Goal: Transaction & Acquisition: Purchase product/service

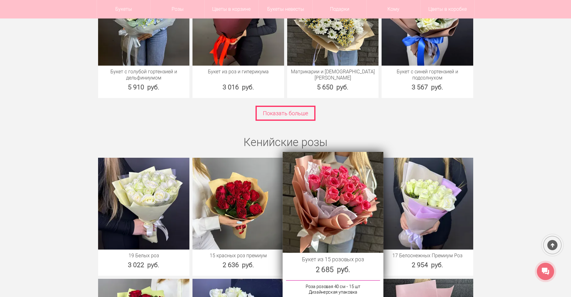
scroll to position [954, 0]
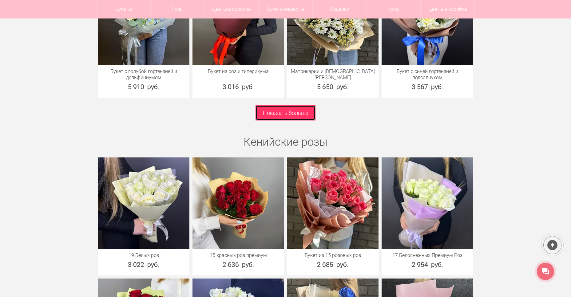
click at [299, 114] on link "Показать больше" at bounding box center [286, 112] width 60 height 15
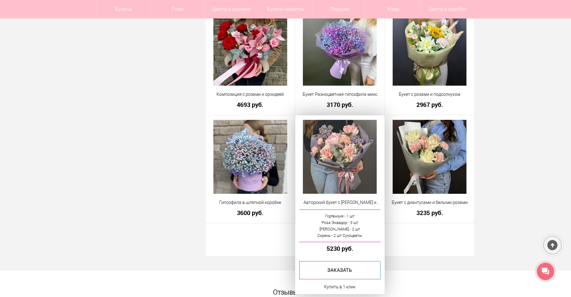
scroll to position [1692, 0]
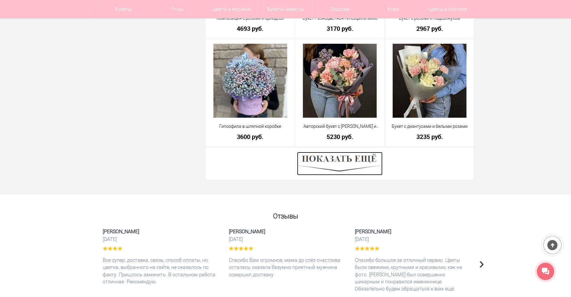
click at [337, 171] on img at bounding box center [340, 163] width 86 height 23
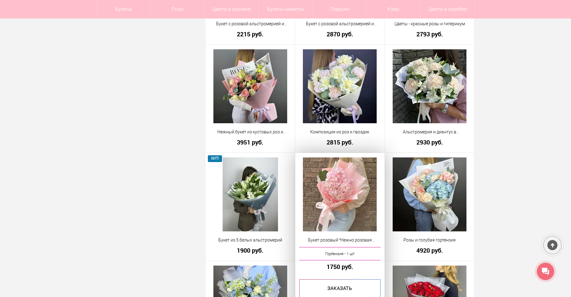
scroll to position [609, 0]
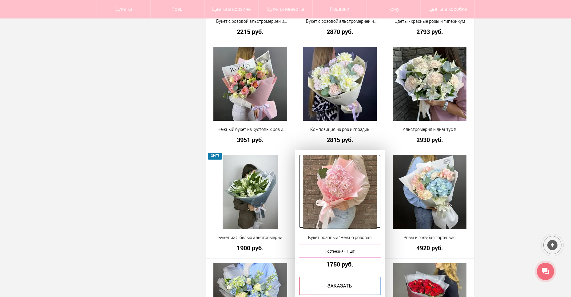
click at [341, 177] on img at bounding box center [340, 192] width 74 height 74
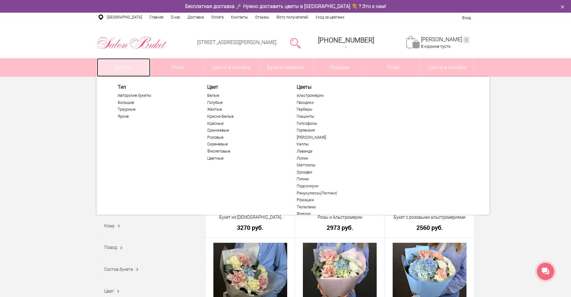
click at [139, 66] on link "Букеты" at bounding box center [124, 67] width 54 height 18
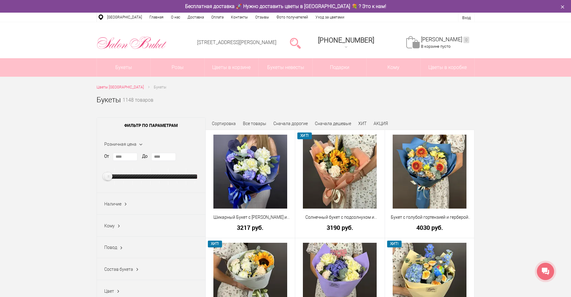
drag, startPoint x: 191, startPoint y: 174, endPoint x: 105, endPoint y: 179, distance: 86.6
click at [105, 179] on ins at bounding box center [108, 176] width 10 height 10
click at [171, 156] on input "****" at bounding box center [163, 157] width 25 height 8
type input "*"
type input "****"
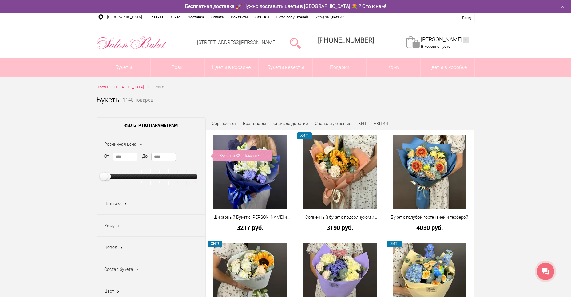
scroll to position [123, 0]
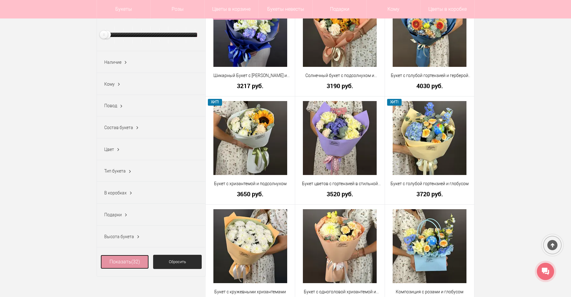
click at [117, 268] on link "Показать (32)" at bounding box center [125, 261] width 49 height 14
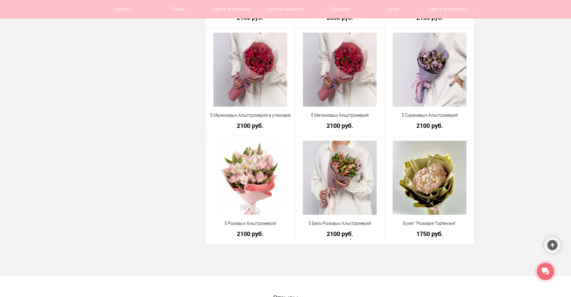
scroll to position [1169, 0]
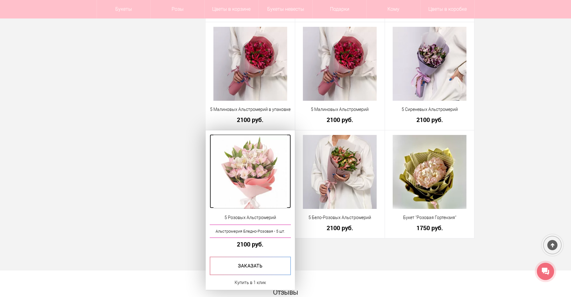
click at [254, 178] on img at bounding box center [251, 172] width 74 height 74
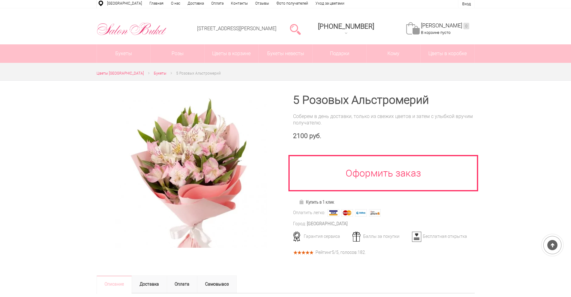
scroll to position [31, 0]
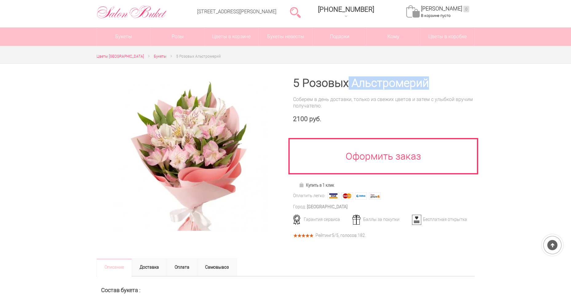
drag, startPoint x: 350, startPoint y: 80, endPoint x: 434, endPoint y: 79, distance: 83.7
click at [434, 79] on h1 "5 Розовых Альстромерий" at bounding box center [384, 83] width 182 height 11
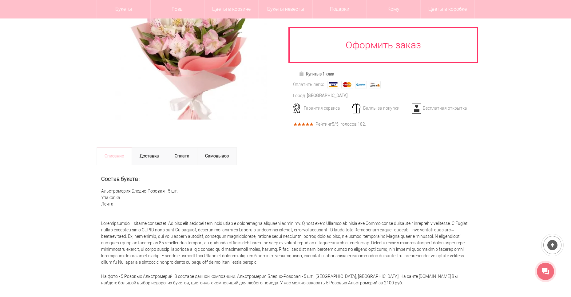
scroll to position [123, 0]
click at [226, 157] on link "Самовывоз" at bounding box center [217, 156] width 40 height 18
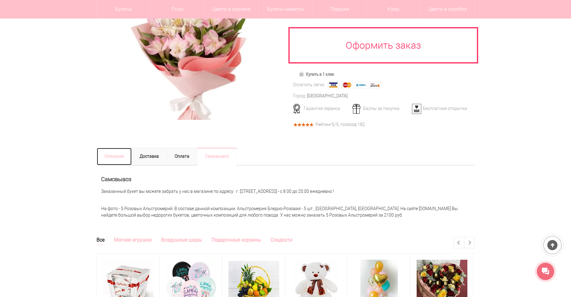
click at [120, 155] on link "Описание" at bounding box center [114, 156] width 35 height 18
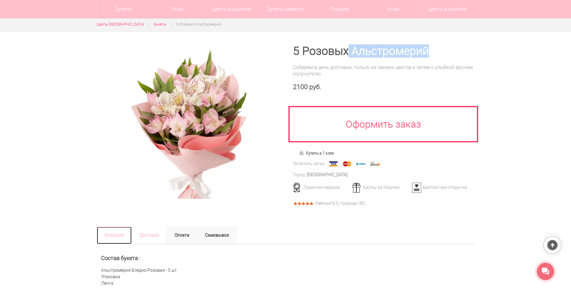
scroll to position [31, 0]
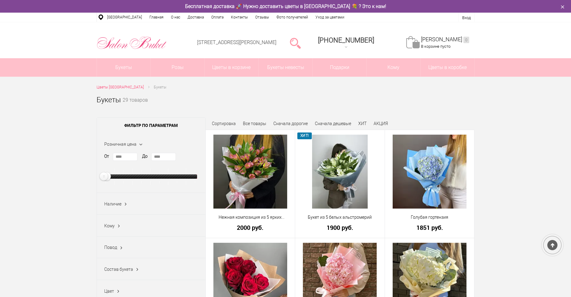
scroll to position [1188, 0]
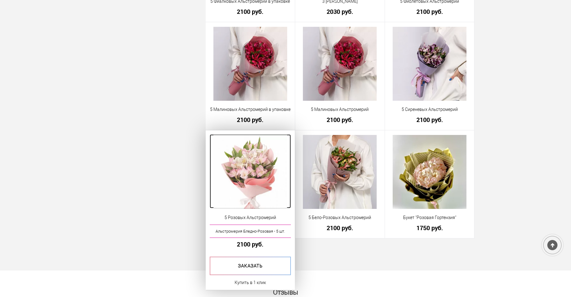
click at [261, 181] on img at bounding box center [251, 172] width 74 height 74
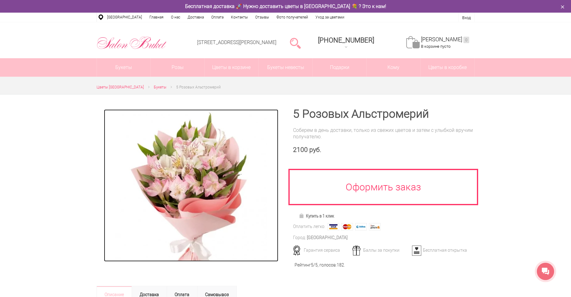
click at [217, 187] on img at bounding box center [191, 185] width 152 height 152
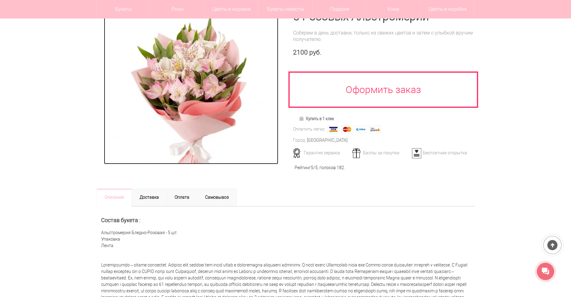
scroll to position [92, 0]
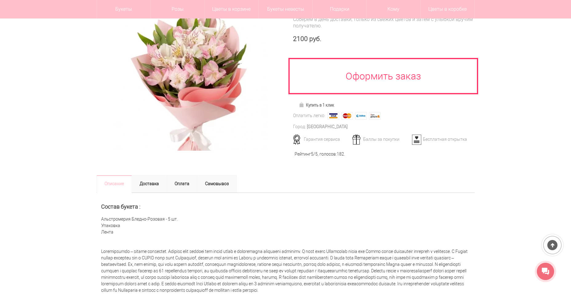
click at [315, 155] on div "Рейтинг 5 /5, голосов: 182 ." at bounding box center [320, 154] width 50 height 6
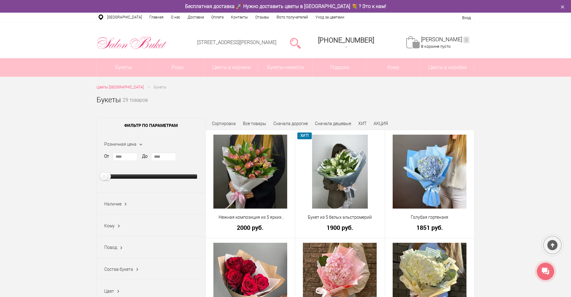
scroll to position [31, 0]
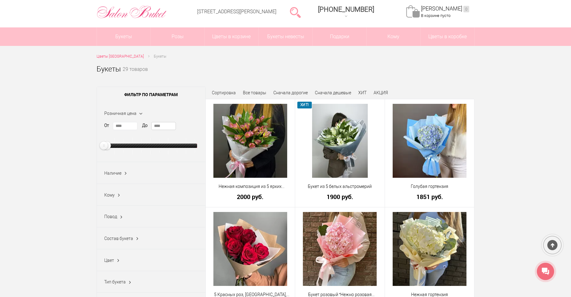
click at [165, 127] on input "****" at bounding box center [163, 126] width 25 height 8
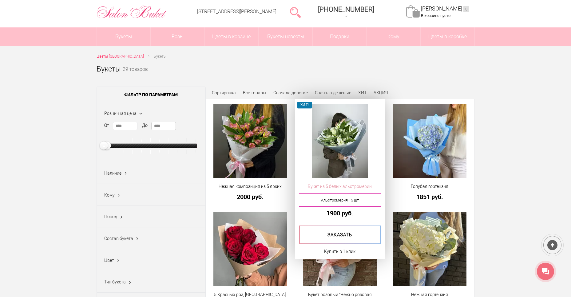
type input "****"
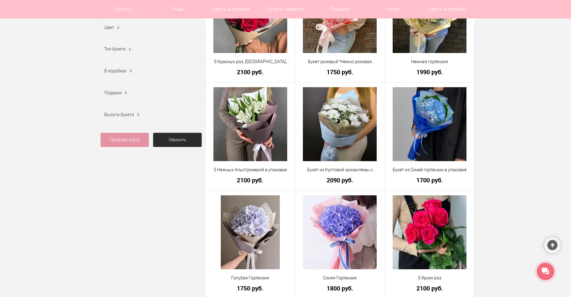
scroll to position [246, 0]
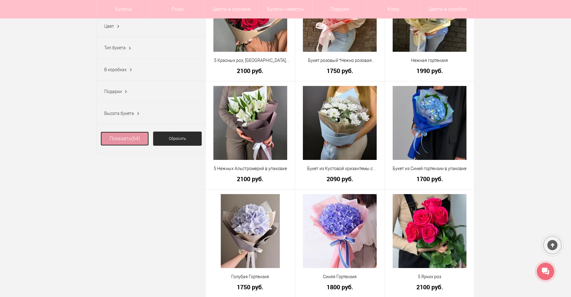
click at [130, 145] on link "Показать (64)" at bounding box center [125, 138] width 49 height 14
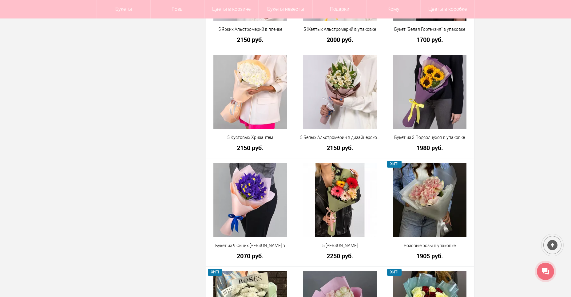
scroll to position [1477, 0]
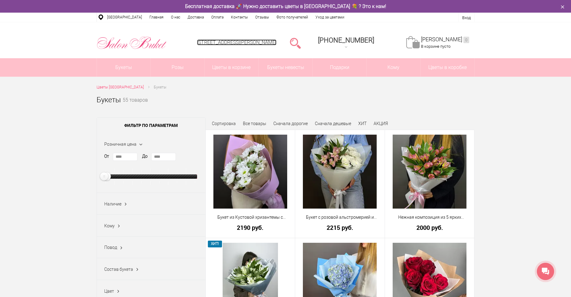
drag, startPoint x: 204, startPoint y: 44, endPoint x: 303, endPoint y: 44, distance: 98.8
click at [303, 27] on ul "Нижний Новгород, ул. Ванеева, д. 19 8 (831) 414-00-85 +7-952-77-000-55 Заказать…" at bounding box center [333, 27] width 283 height 0
click at [301, 43] on link at bounding box center [295, 43] width 11 height 12
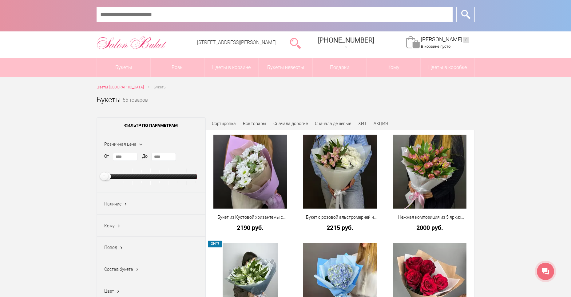
drag, startPoint x: 284, startPoint y: 46, endPoint x: 201, endPoint y: 50, distance: 82.8
click at [201, 50] on li "[STREET_ADDRESS][PERSON_NAME]" at bounding box center [237, 42] width 90 height 31
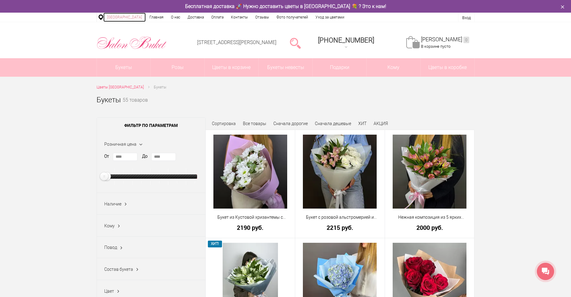
click at [116, 18] on link "[GEOGRAPHIC_DATA]" at bounding box center [124, 17] width 42 height 9
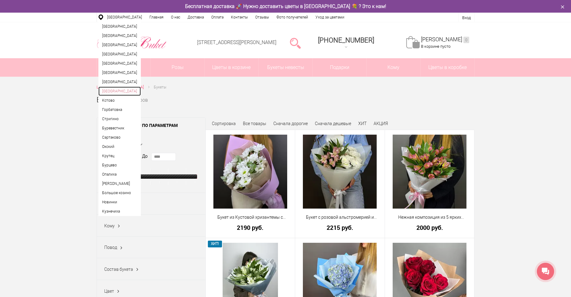
click at [122, 96] on link "[GEOGRAPHIC_DATA]" at bounding box center [119, 90] width 42 height 9
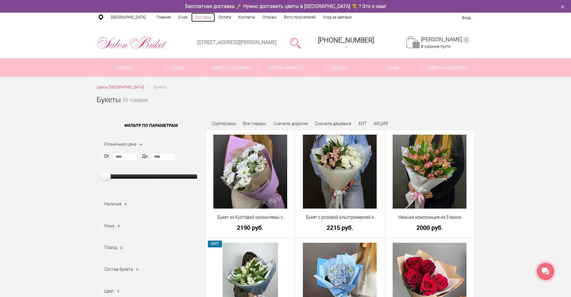
click at [196, 18] on link "Доставка" at bounding box center [203, 17] width 24 height 9
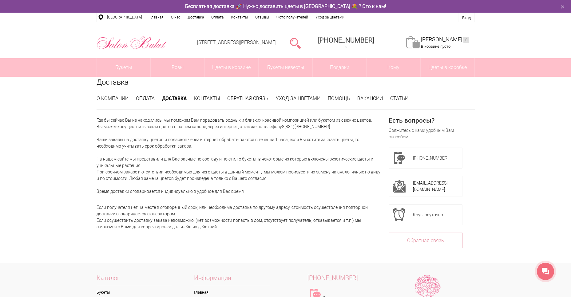
click at [303, 48] on div at bounding box center [296, 43] width 16 height 12
click at [301, 47] on link at bounding box center [295, 43] width 11 height 12
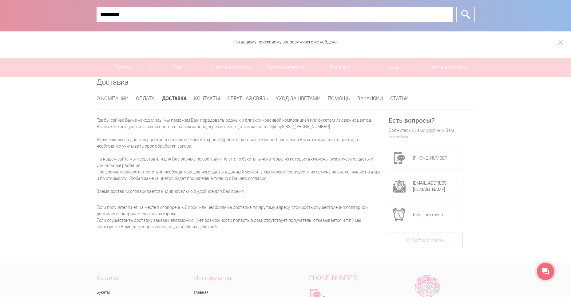
type input "*********"
click at [457, 7] on input "*" at bounding box center [466, 14] width 18 height 15
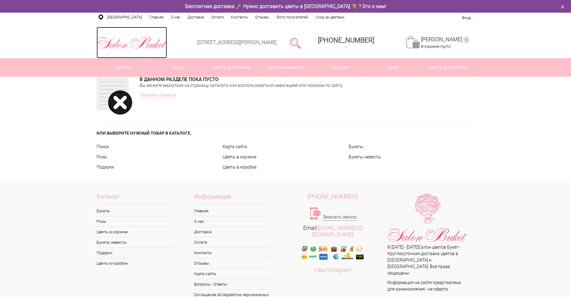
click at [138, 46] on img at bounding box center [132, 43] width 70 height 16
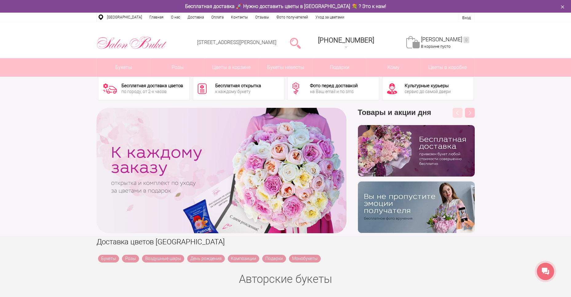
click at [408, 88] on div "Культурные курьеры" at bounding box center [428, 85] width 46 height 5
click at [149, 84] on div "Бесплатная доставка цветов" at bounding box center [153, 85] width 62 height 5
click at [151, 86] on div "Бесплатная доставка цветов" at bounding box center [153, 85] width 62 height 5
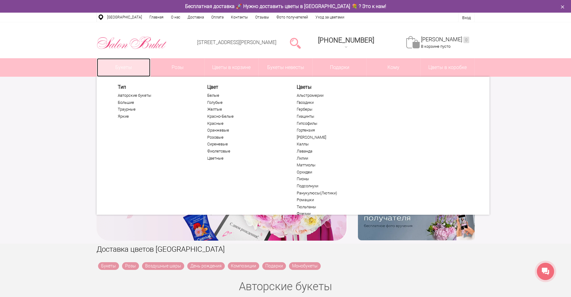
click at [128, 60] on link "Букеты" at bounding box center [124, 67] width 54 height 18
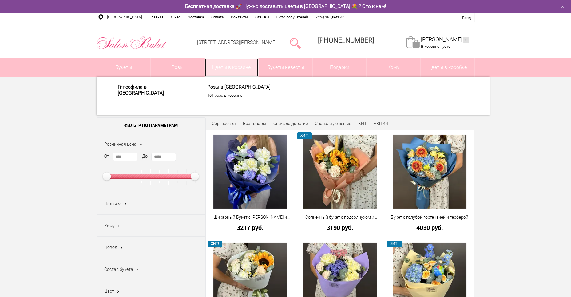
click at [236, 62] on link "Цветы в корзине" at bounding box center [232, 67] width 54 height 18
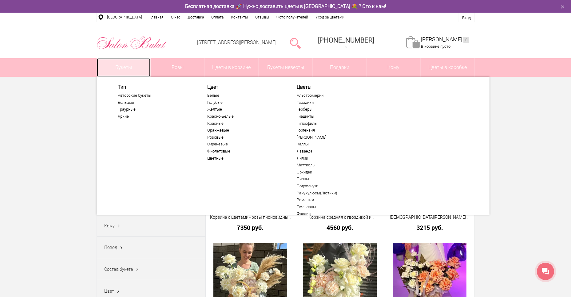
click at [141, 67] on link "Букеты" at bounding box center [124, 67] width 54 height 18
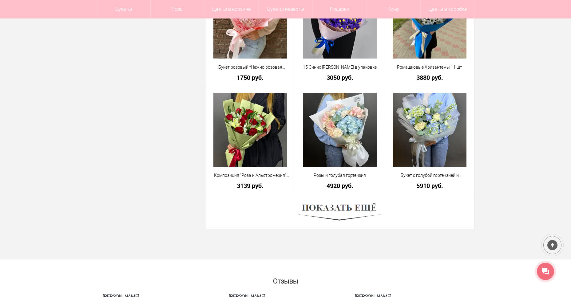
scroll to position [1647, 0]
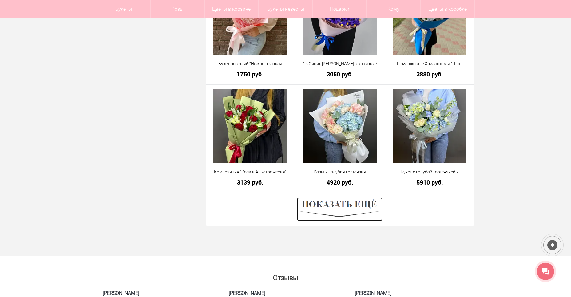
click at [365, 207] on img at bounding box center [340, 208] width 86 height 23
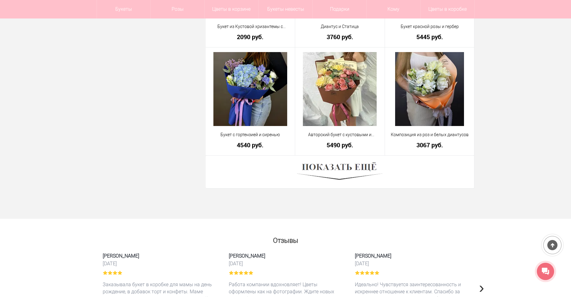
scroll to position [3422, 0]
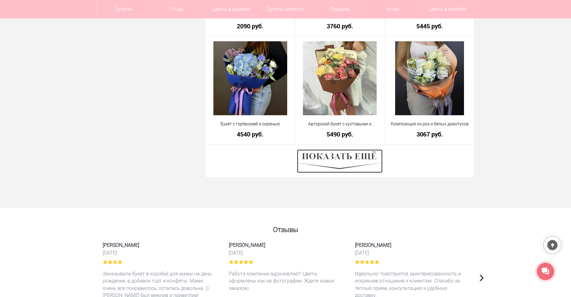
click at [337, 154] on img at bounding box center [340, 160] width 86 height 23
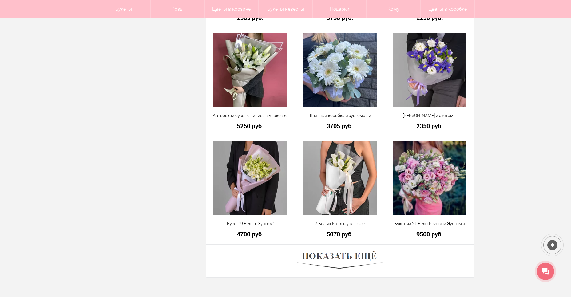
scroll to position [5053, 0]
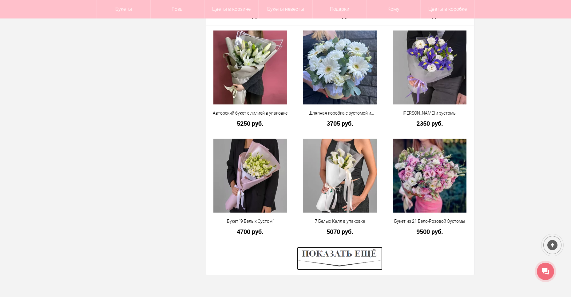
click at [328, 261] on img at bounding box center [340, 257] width 86 height 23
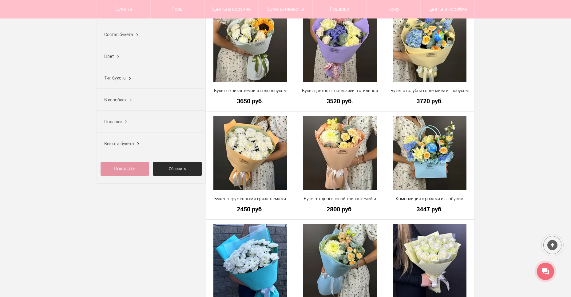
scroll to position [0, 0]
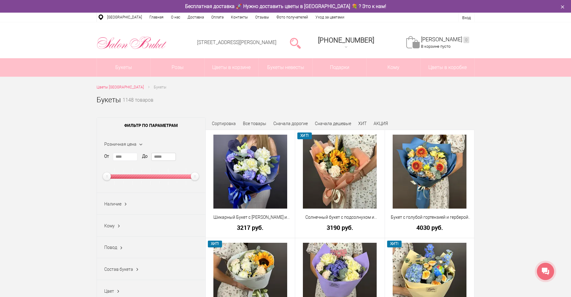
click at [171, 158] on input "*****" at bounding box center [163, 157] width 25 height 8
type input "*"
type input "****"
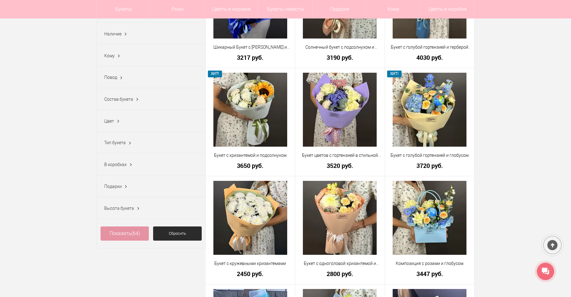
scroll to position [154, 0]
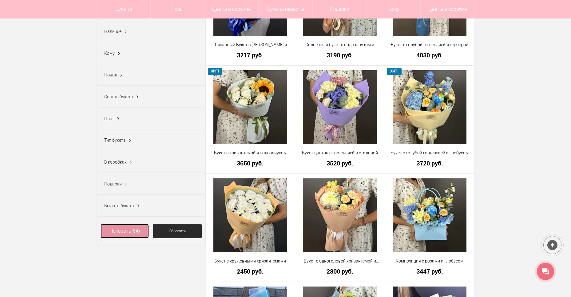
click at [132, 234] on span "(64)" at bounding box center [135, 231] width 9 height 6
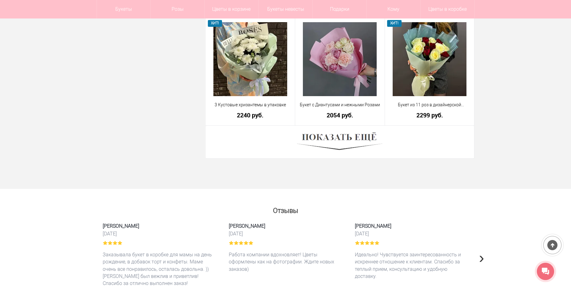
scroll to position [1723, 0]
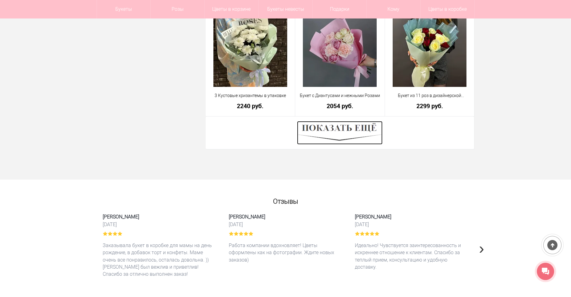
click at [358, 134] on img at bounding box center [340, 132] width 86 height 23
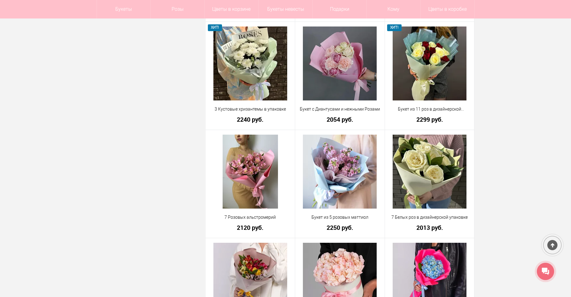
scroll to position [1719, 0]
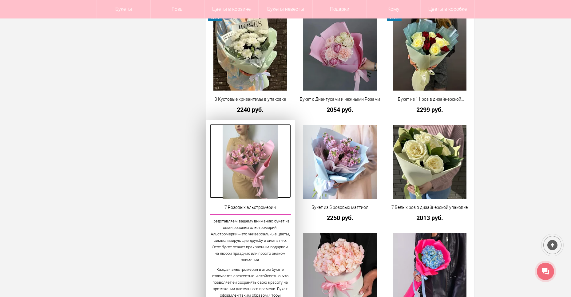
click at [235, 149] on img at bounding box center [251, 162] width 56 height 74
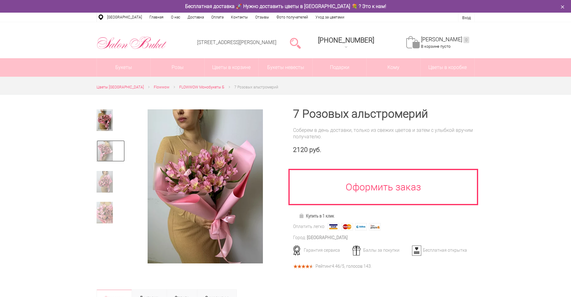
click at [108, 148] on img at bounding box center [105, 151] width 16 height 22
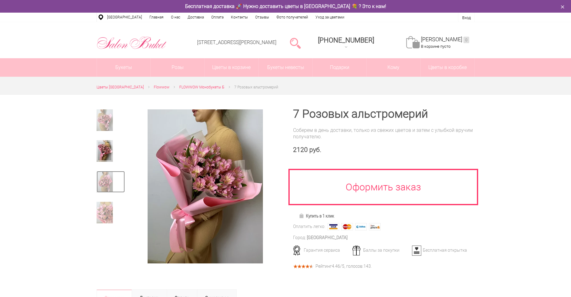
click at [106, 185] on img at bounding box center [105, 182] width 16 height 22
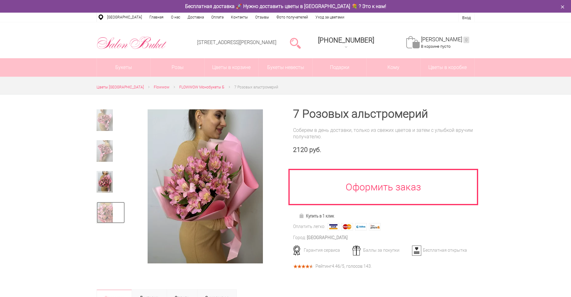
click at [106, 214] on img at bounding box center [105, 213] width 16 height 22
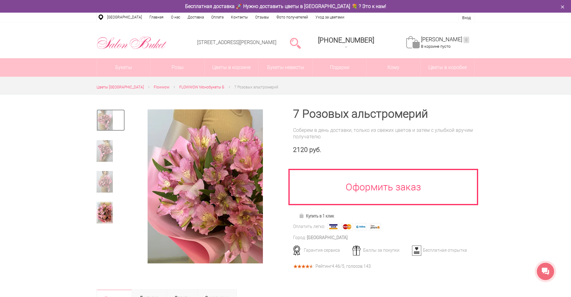
click at [101, 126] on img at bounding box center [105, 120] width 16 height 22
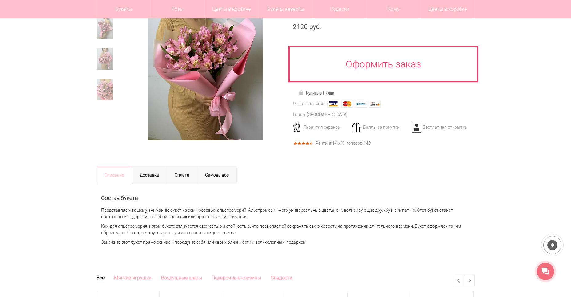
scroll to position [31, 0]
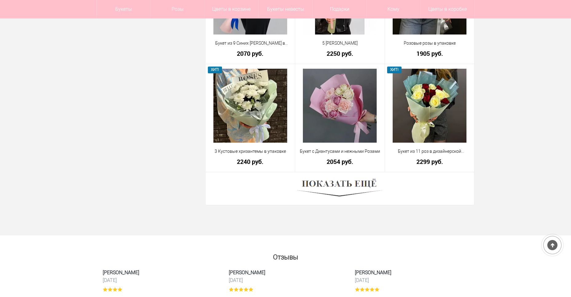
scroll to position [1645, 0]
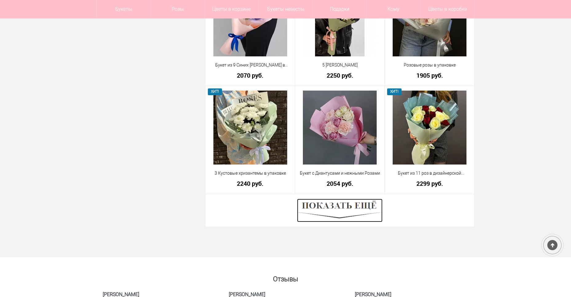
click at [337, 213] on img at bounding box center [340, 209] width 86 height 23
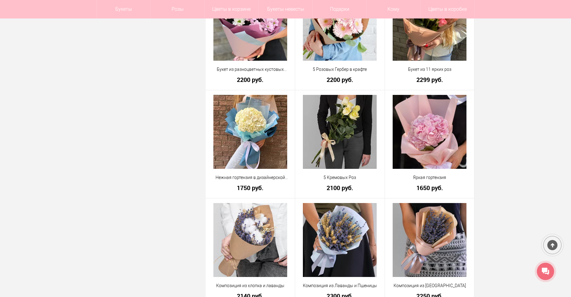
scroll to position [957, 0]
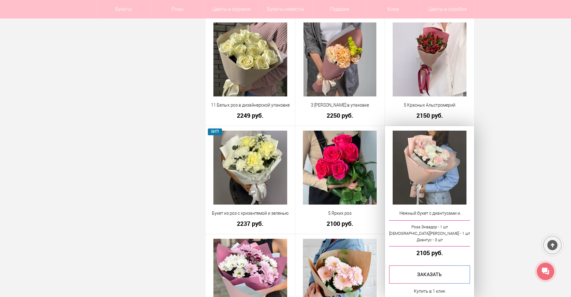
scroll to position [711, 0]
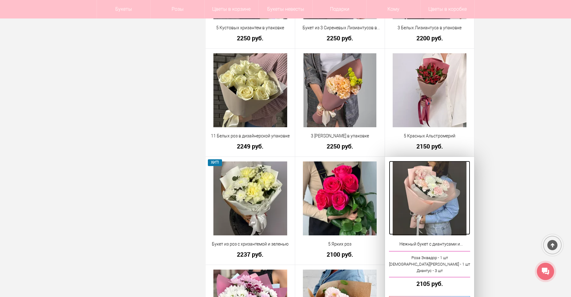
click at [434, 191] on img at bounding box center [430, 198] width 74 height 74
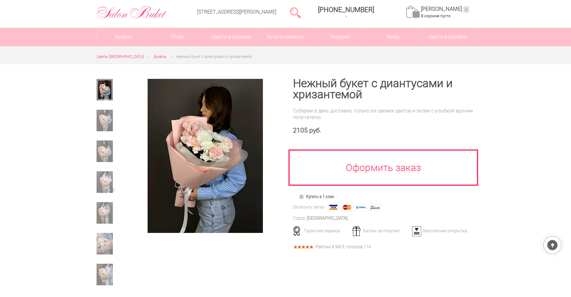
scroll to position [31, 0]
click at [103, 121] on img at bounding box center [105, 120] width 16 height 22
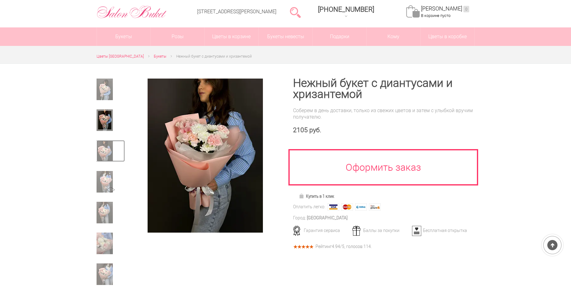
click at [110, 153] on img at bounding box center [105, 151] width 16 height 22
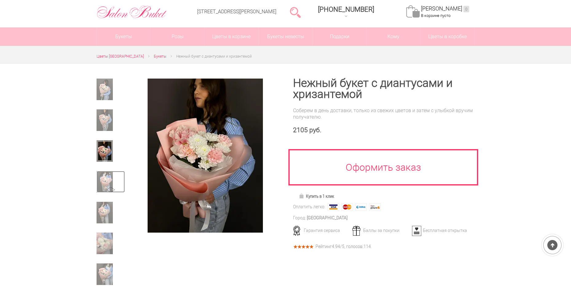
click at [112, 173] on img at bounding box center [105, 182] width 16 height 22
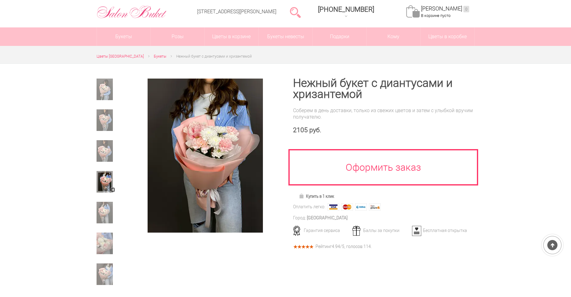
click at [114, 189] on link at bounding box center [113, 189] width 4 height 5
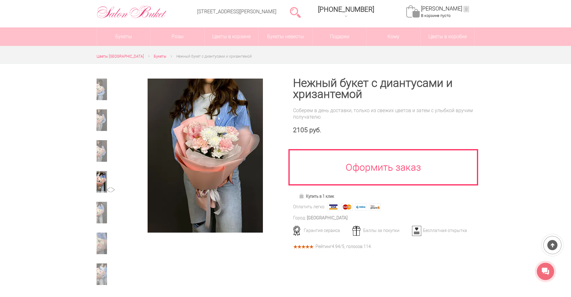
click at [104, 193] on div at bounding box center [105, 184] width 28 height 26
click at [102, 202] on img at bounding box center [99, 213] width 16 height 22
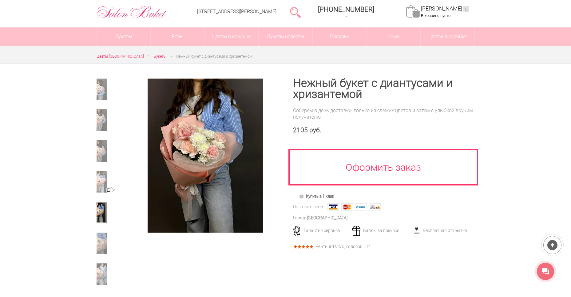
click at [107, 189] on link at bounding box center [108, 189] width 4 height 5
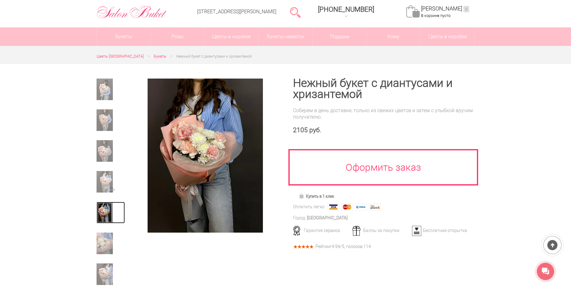
click at [105, 223] on link at bounding box center [111, 213] width 28 height 22
click at [104, 243] on img at bounding box center [105, 243] width 16 height 22
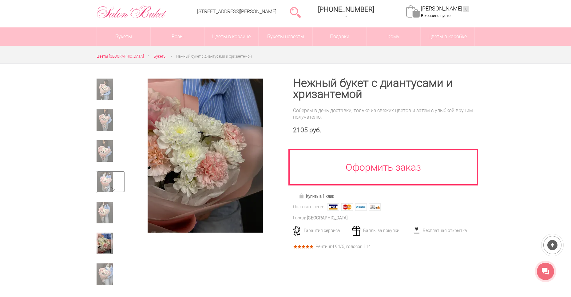
click at [99, 181] on img at bounding box center [105, 182] width 16 height 22
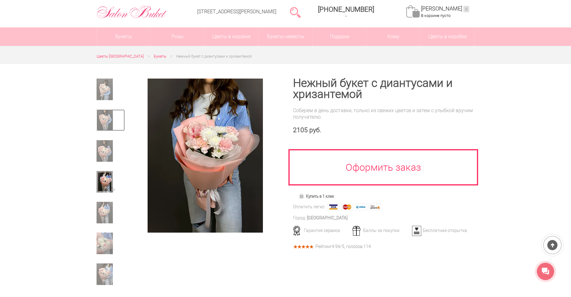
click at [100, 129] on img at bounding box center [105, 120] width 16 height 22
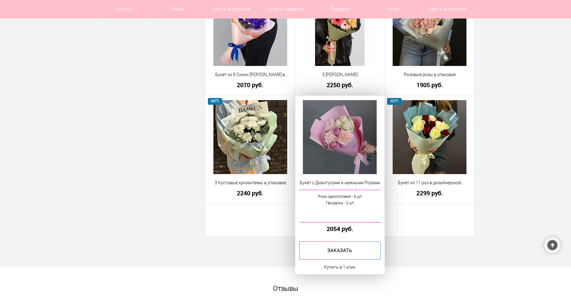
scroll to position [1673, 0]
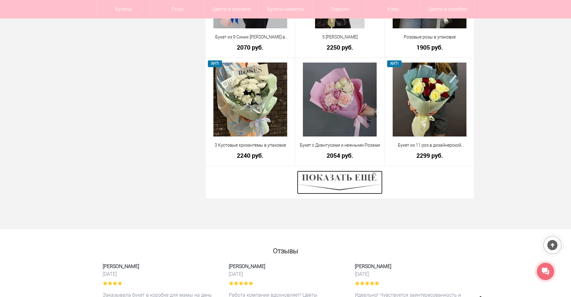
click at [345, 189] on img at bounding box center [340, 181] width 86 height 23
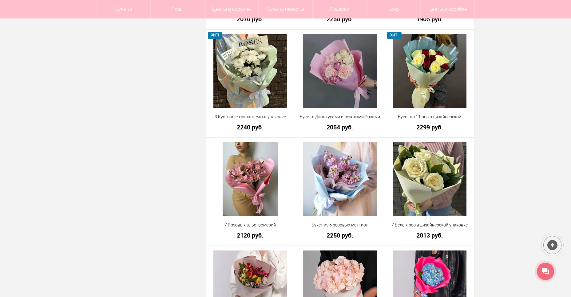
scroll to position [1704, 0]
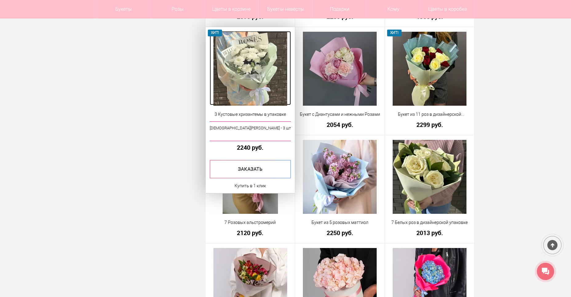
click at [240, 62] on img at bounding box center [251, 69] width 74 height 74
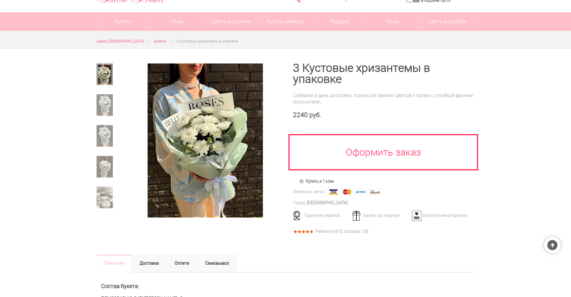
scroll to position [62, 0]
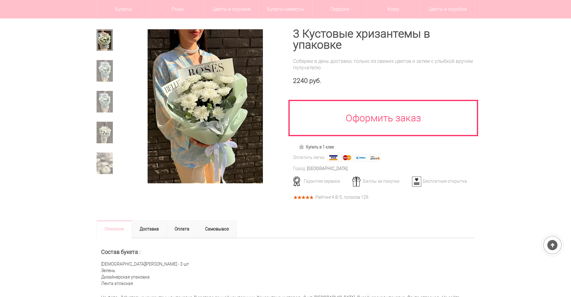
click at [94, 68] on div at bounding box center [285, 169] width 571 height 311
click at [94, 76] on div at bounding box center [285, 169] width 571 height 311
click at [106, 72] on img at bounding box center [105, 71] width 16 height 22
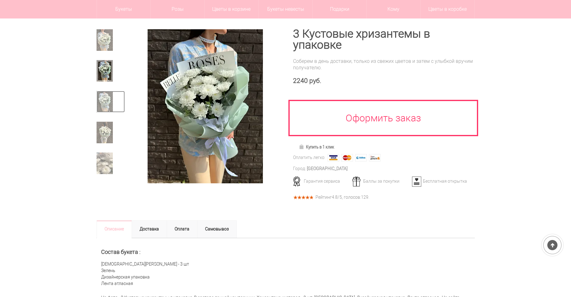
click at [114, 107] on link at bounding box center [111, 102] width 28 height 22
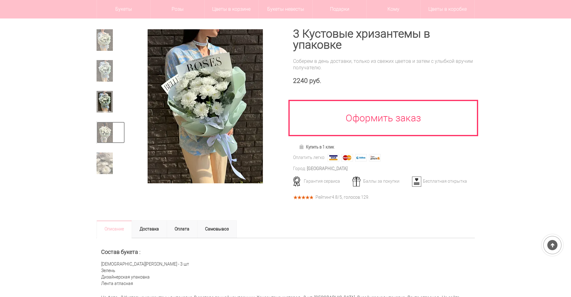
click at [119, 127] on link at bounding box center [111, 133] width 28 height 22
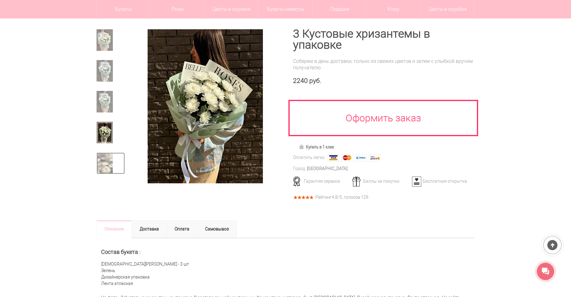
click at [104, 156] on img at bounding box center [105, 163] width 16 height 22
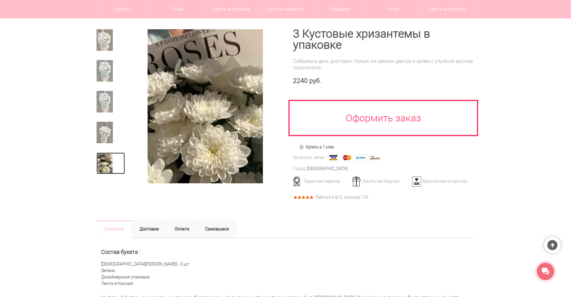
click at [107, 172] on img at bounding box center [105, 163] width 16 height 22
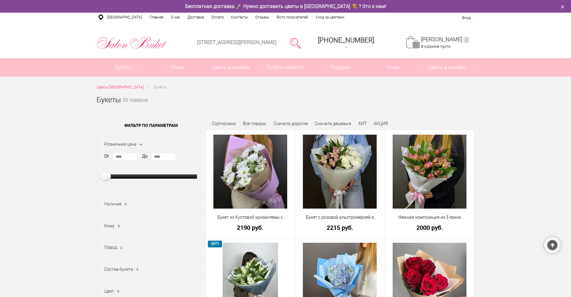
scroll to position [1723, 0]
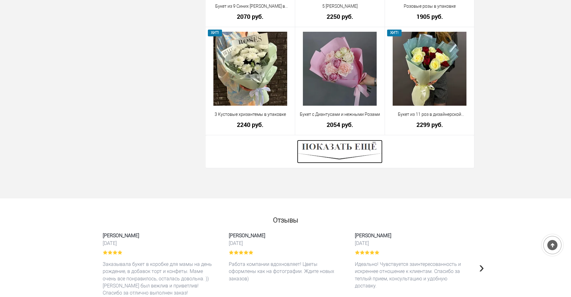
click at [340, 154] on img at bounding box center [340, 151] width 86 height 23
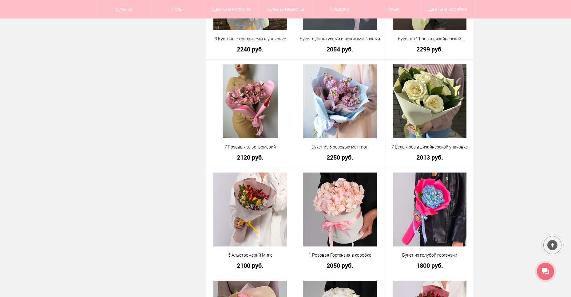
scroll to position [1784, 0]
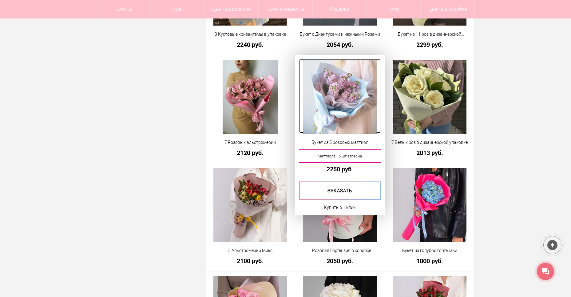
click at [342, 72] on img at bounding box center [340, 97] width 74 height 74
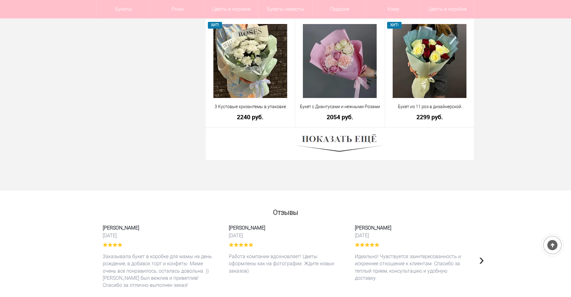
scroll to position [1710, 0]
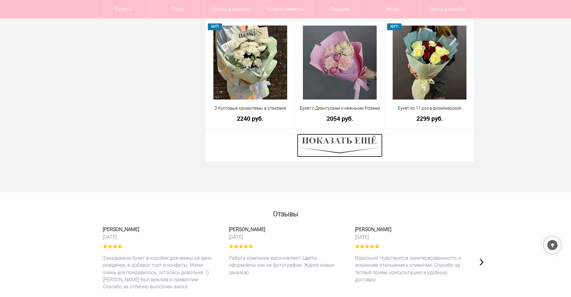
click at [351, 146] on img at bounding box center [340, 145] width 86 height 23
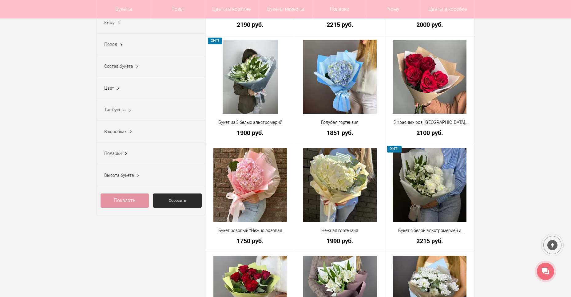
scroll to position [185, 0]
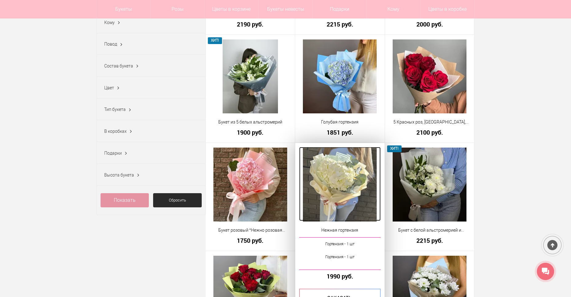
click at [336, 178] on img at bounding box center [340, 184] width 74 height 74
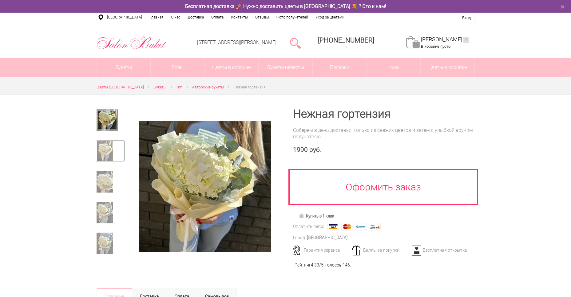
click at [107, 151] on img at bounding box center [105, 151] width 16 height 22
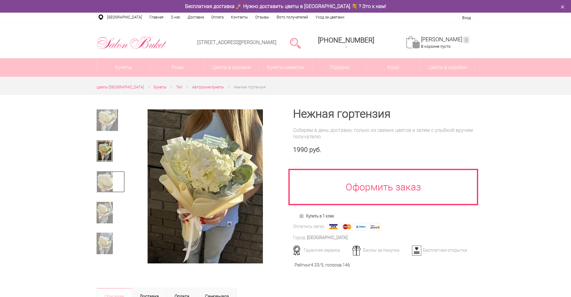
click at [109, 181] on img at bounding box center [105, 182] width 16 height 22
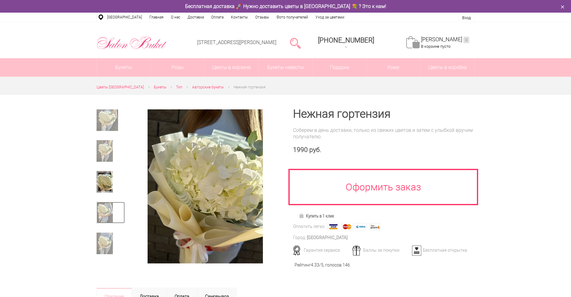
click at [113, 205] on link at bounding box center [111, 213] width 28 height 22
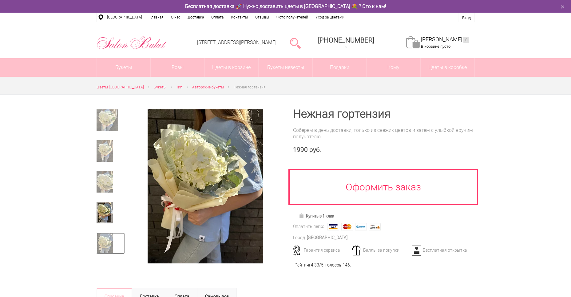
click at [113, 234] on link at bounding box center [111, 243] width 28 height 22
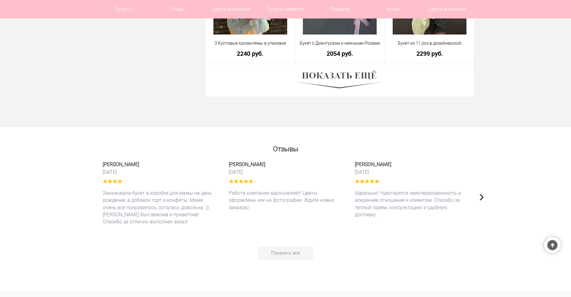
scroll to position [1663, 0]
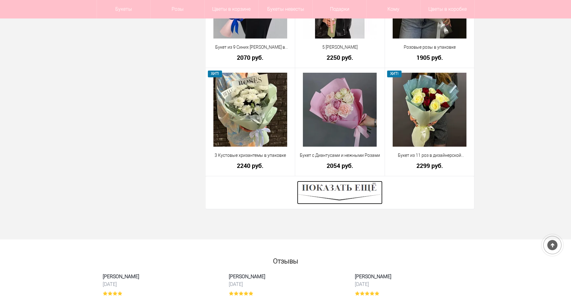
click at [346, 193] on img at bounding box center [340, 192] width 86 height 23
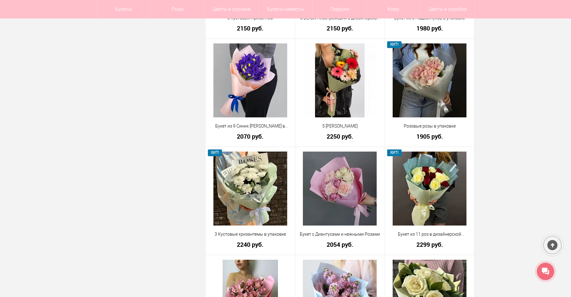
scroll to position [1725, 0]
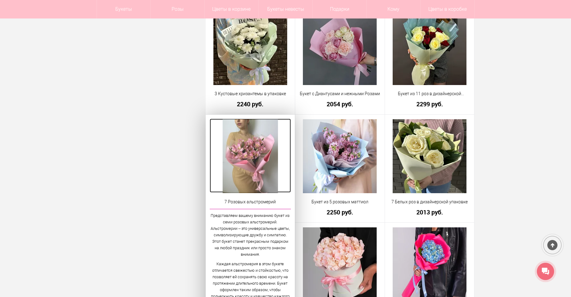
click at [250, 159] on img at bounding box center [251, 156] width 56 height 74
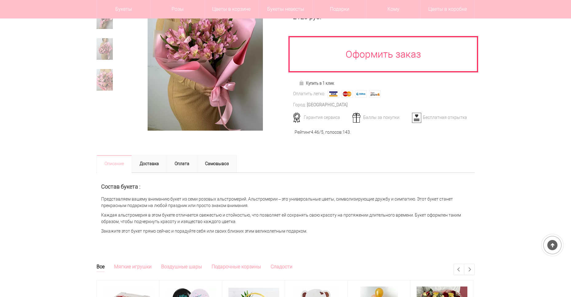
scroll to position [123, 0]
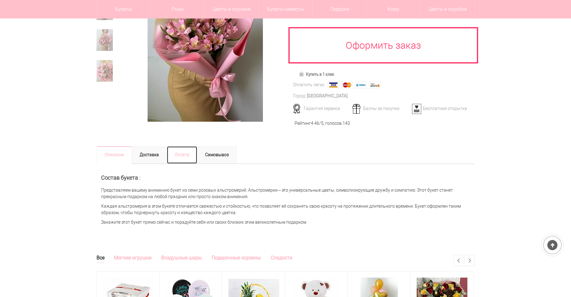
click at [186, 156] on link "Оплата" at bounding box center [182, 155] width 31 height 18
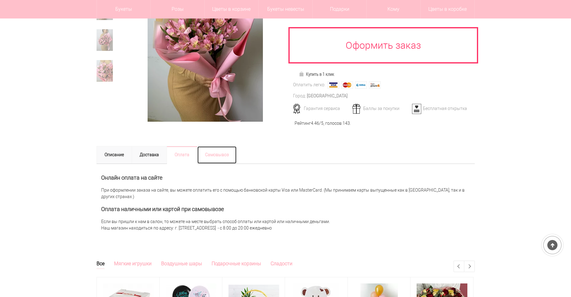
click at [216, 155] on link "Самовывоз" at bounding box center [217, 155] width 40 height 18
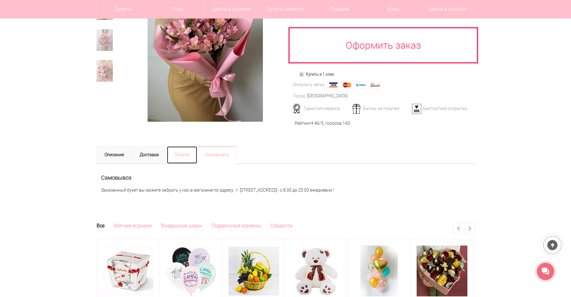
click at [183, 158] on link "Оплата" at bounding box center [182, 155] width 31 height 18
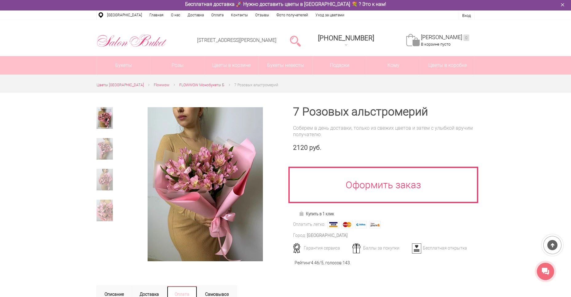
scroll to position [0, 0]
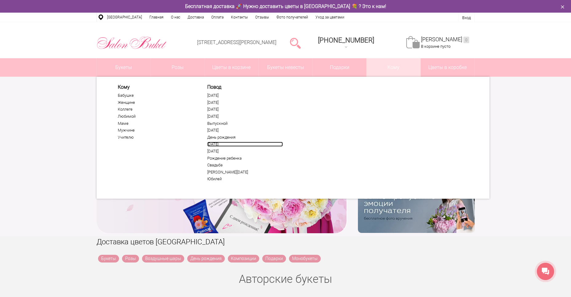
click at [226, 143] on link "[DATE]" at bounding box center [245, 144] width 76 height 5
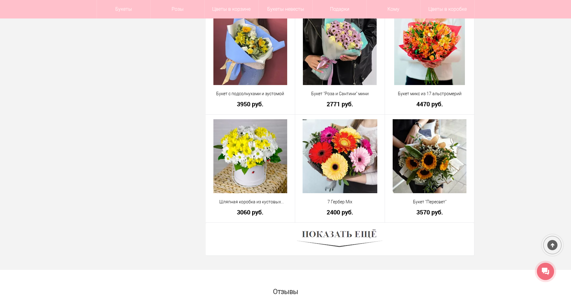
scroll to position [1633, 0]
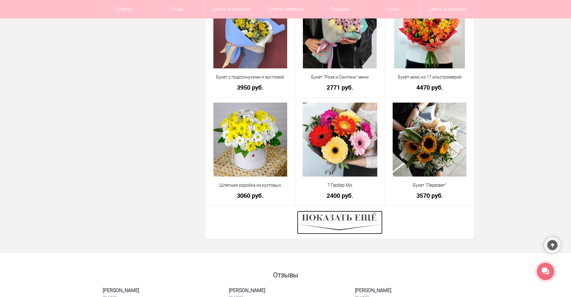
click at [325, 220] on img at bounding box center [340, 221] width 86 height 23
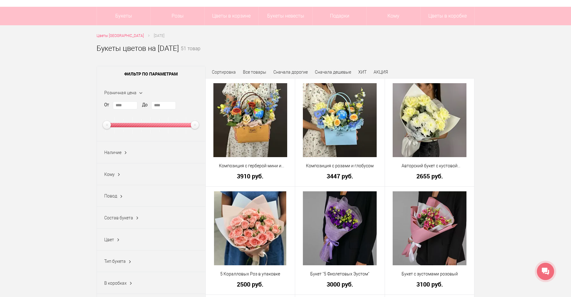
scroll to position [0, 0]
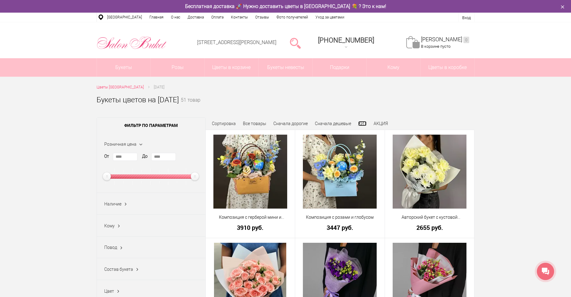
click at [359, 125] on link "ХИТ" at bounding box center [362, 123] width 8 height 5
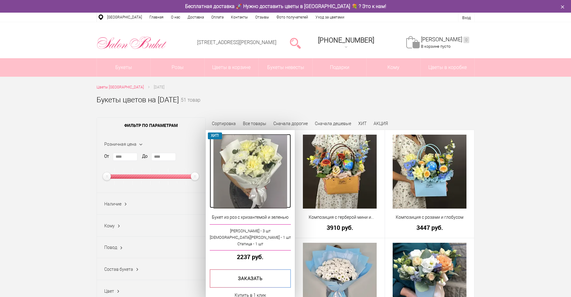
click at [261, 159] on img at bounding box center [251, 171] width 74 height 74
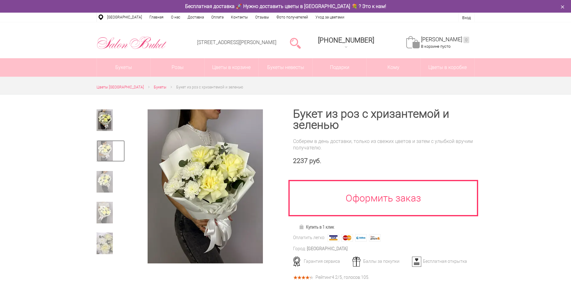
click at [105, 146] on img at bounding box center [105, 151] width 16 height 22
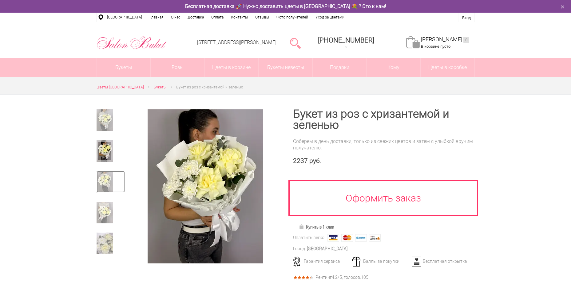
click at [110, 191] on img at bounding box center [105, 182] width 16 height 22
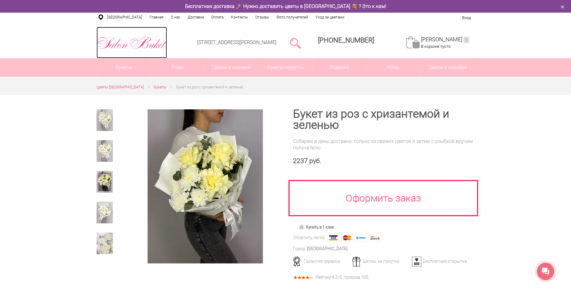
click at [134, 46] on img at bounding box center [132, 43] width 70 height 16
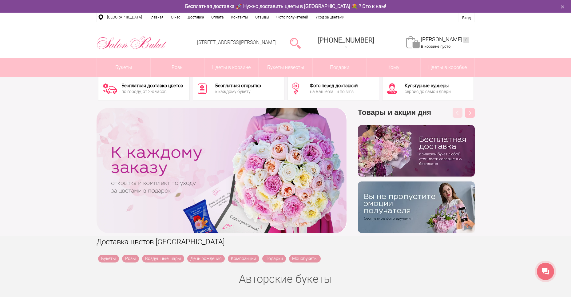
click at [148, 88] on div "Бесплатная доставка цветов по городу, от 2-х часов" at bounding box center [153, 89] width 62 height 14
click at [341, 90] on div "на Ваш email и по sms" at bounding box center [334, 91] width 48 height 4
click at [335, 92] on div "на Ваш email и по sms" at bounding box center [334, 91] width 48 height 4
click at [329, 89] on div "на Ваш email и по sms" at bounding box center [334, 91] width 48 height 4
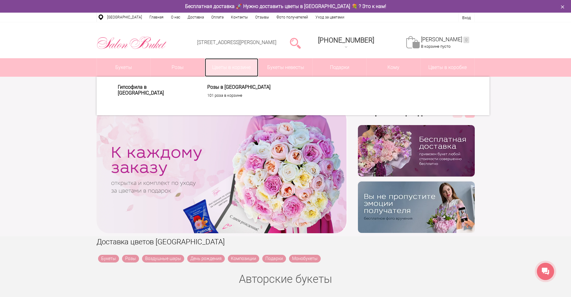
click at [218, 64] on link "Цветы в корзине" at bounding box center [232, 67] width 54 height 18
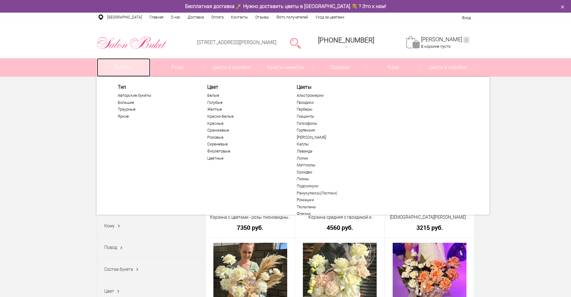
click at [133, 66] on link "Букеты" at bounding box center [124, 67] width 54 height 18
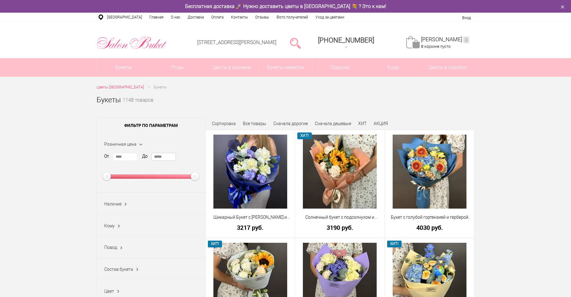
drag, startPoint x: 168, startPoint y: 156, endPoint x: 145, endPoint y: 158, distance: 23.5
click at [145, 158] on div "От **** До *****" at bounding box center [151, 169] width 94 height 32
type input "***"
drag, startPoint x: 162, startPoint y: 154, endPoint x: 156, endPoint y: 154, distance: 6.2
click at [156, 154] on input "*****" at bounding box center [163, 157] width 25 height 8
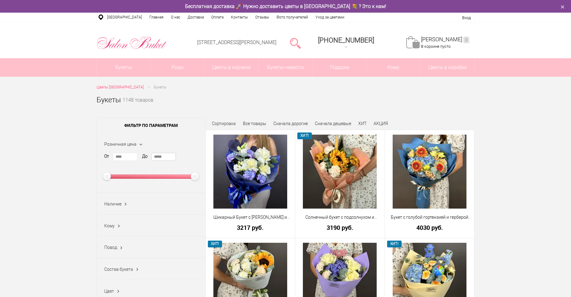
type input "*"
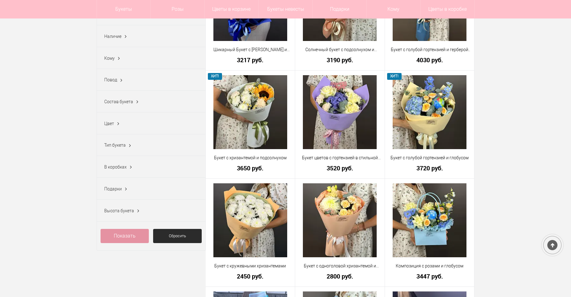
scroll to position [215, 0]
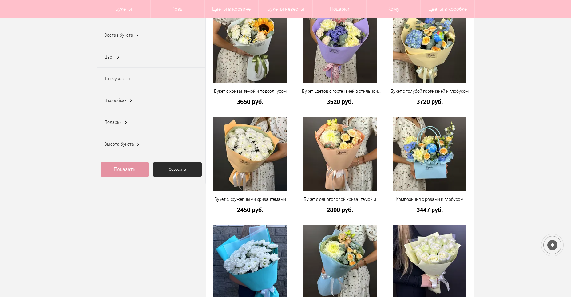
type input "****"
click at [135, 173] on link "Показать" at bounding box center [125, 169] width 49 height 14
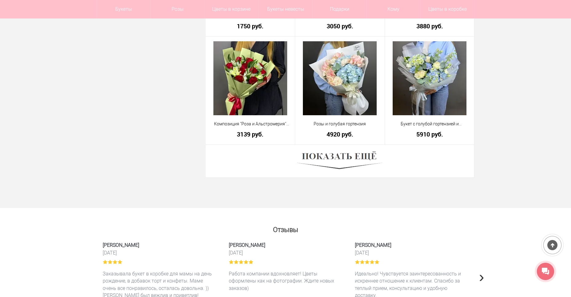
scroll to position [1709, 0]
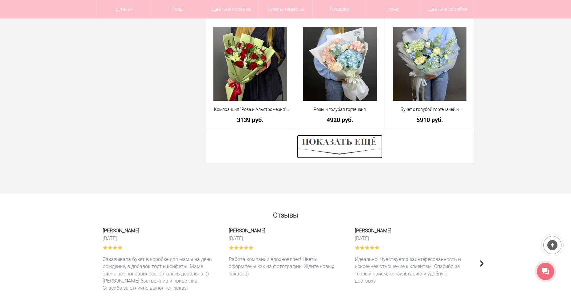
click at [323, 139] on img at bounding box center [340, 146] width 86 height 23
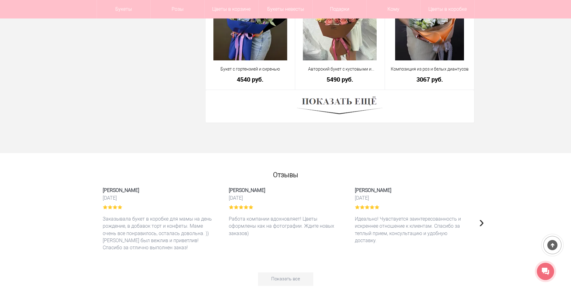
scroll to position [3463, 0]
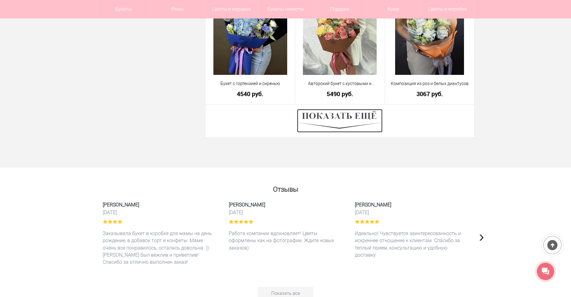
click at [327, 122] on img at bounding box center [340, 120] width 86 height 23
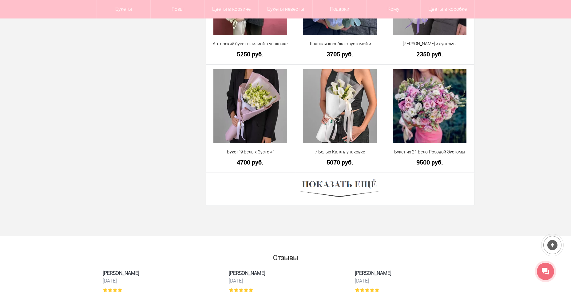
scroll to position [5124, 0]
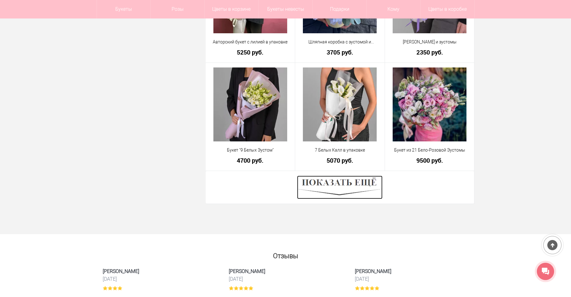
click at [338, 186] on img at bounding box center [340, 186] width 86 height 23
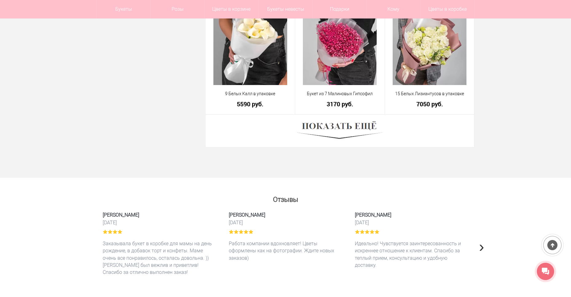
scroll to position [6847, 0]
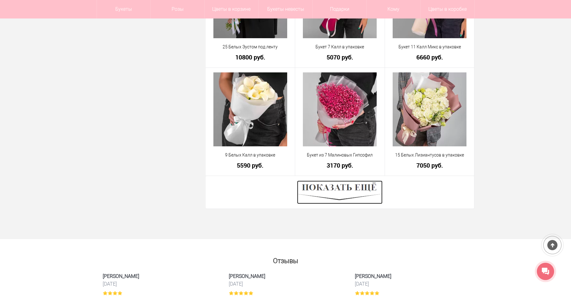
click at [345, 194] on img at bounding box center [340, 191] width 86 height 23
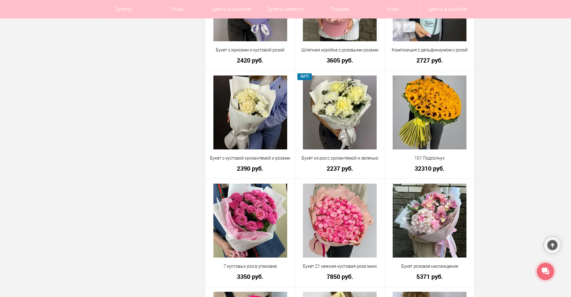
scroll to position [7554, 0]
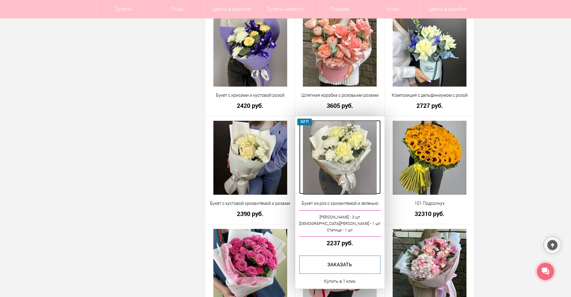
click at [349, 153] on img at bounding box center [340, 158] width 74 height 74
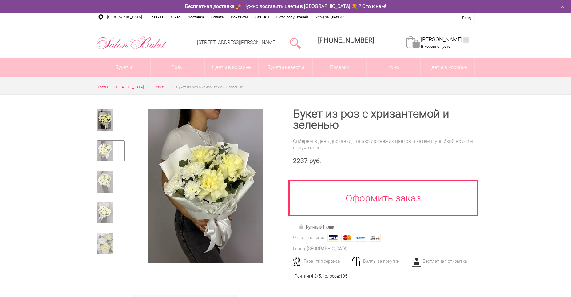
click at [113, 156] on link at bounding box center [111, 151] width 28 height 22
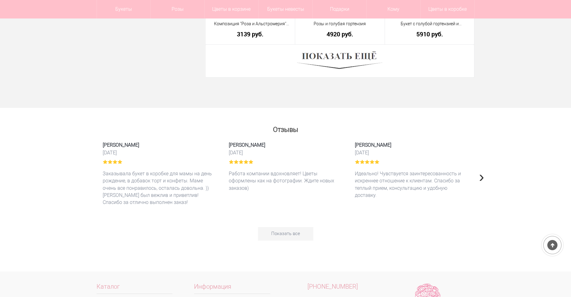
scroll to position [1641, 0]
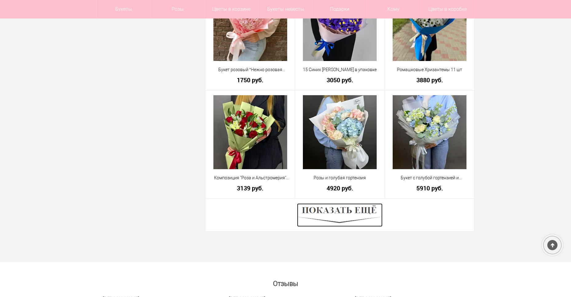
click at [367, 220] on img at bounding box center [340, 214] width 86 height 23
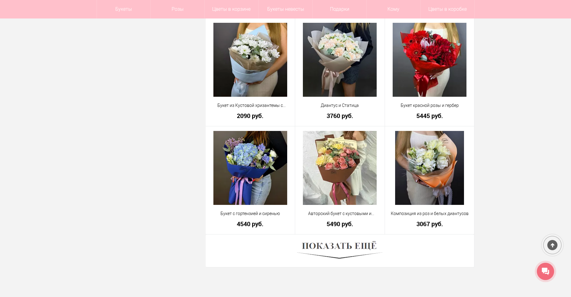
scroll to position [3487, 0]
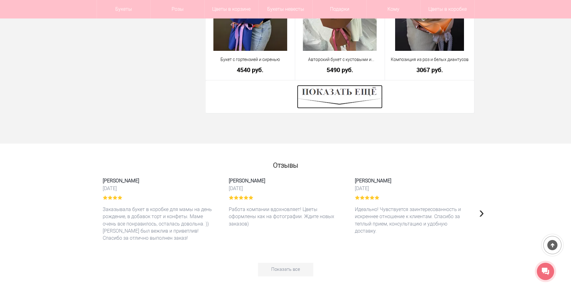
click at [324, 100] on img at bounding box center [340, 96] width 86 height 23
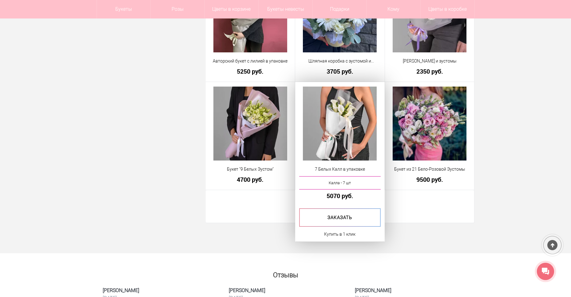
scroll to position [5086, 0]
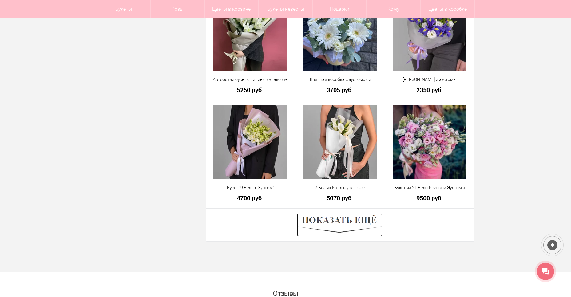
click at [348, 221] on img at bounding box center [340, 224] width 86 height 23
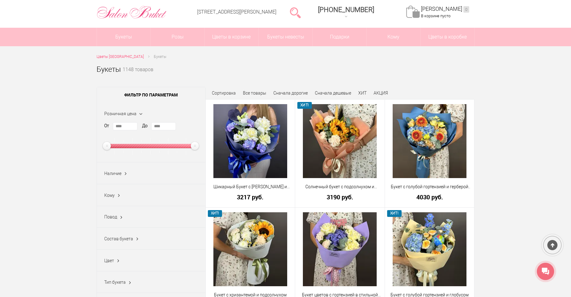
scroll to position [92, 0]
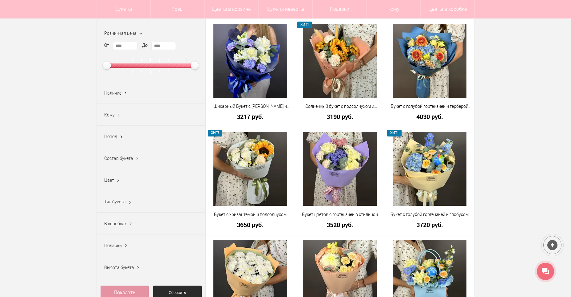
click at [133, 292] on link "Показать" at bounding box center [125, 292] width 49 height 14
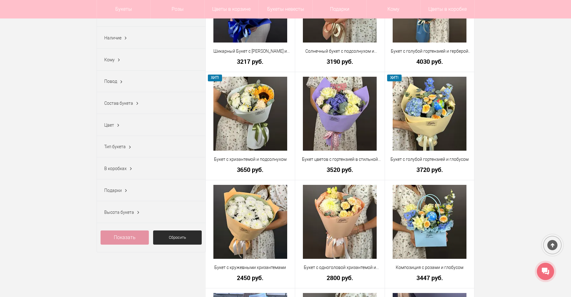
scroll to position [154, 0]
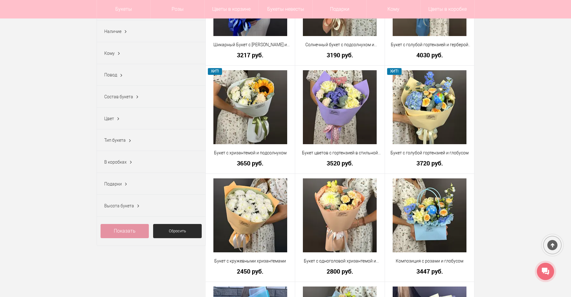
click at [127, 234] on link "Показать" at bounding box center [125, 231] width 49 height 14
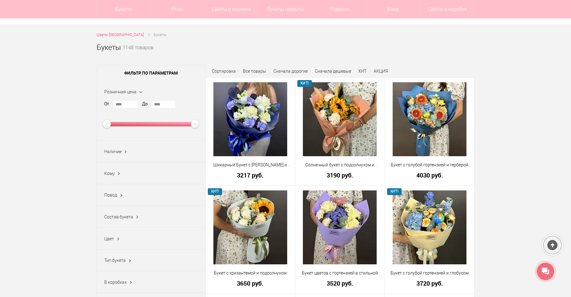
scroll to position [92, 0]
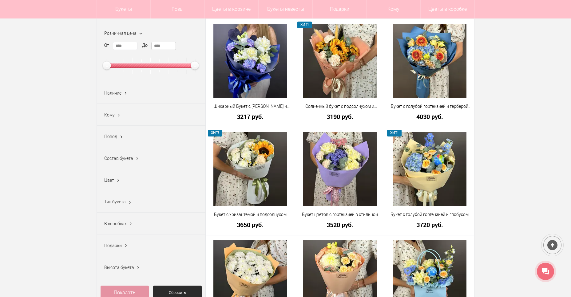
click at [168, 47] on input "****" at bounding box center [163, 46] width 25 height 8
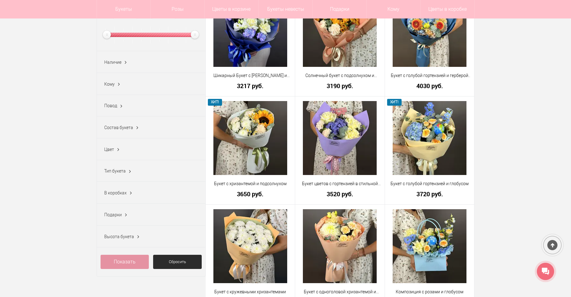
click at [123, 264] on link "Показать" at bounding box center [125, 261] width 49 height 14
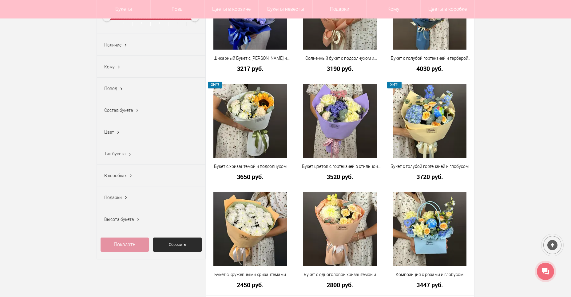
scroll to position [154, 0]
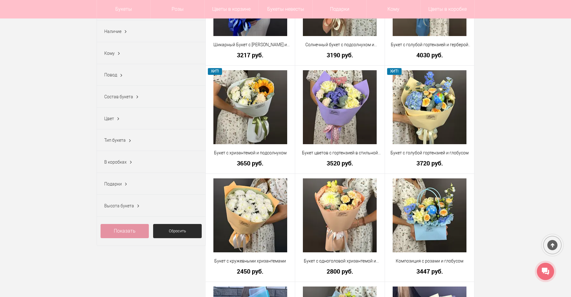
click at [137, 233] on link "Показать" at bounding box center [125, 231] width 49 height 14
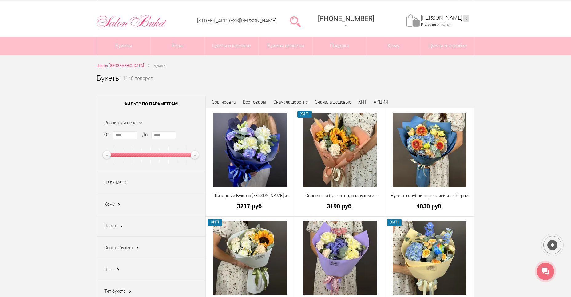
scroll to position [0, 0]
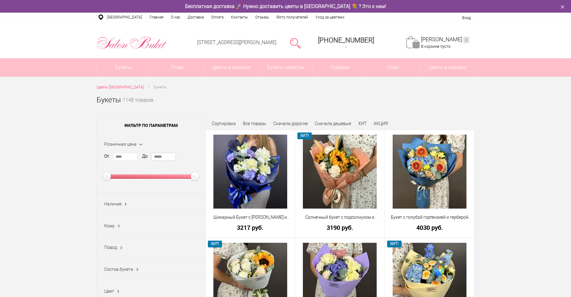
drag, startPoint x: 168, startPoint y: 156, endPoint x: 150, endPoint y: 157, distance: 17.5
click at [150, 157] on div "От **** До *****" at bounding box center [151, 169] width 94 height 32
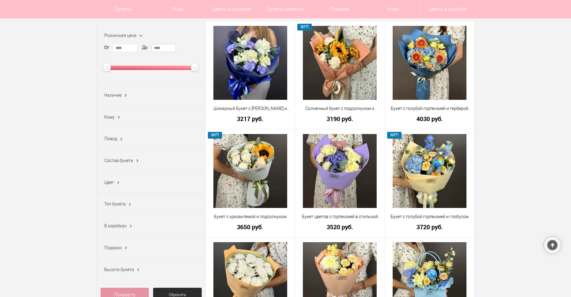
scroll to position [92, 0]
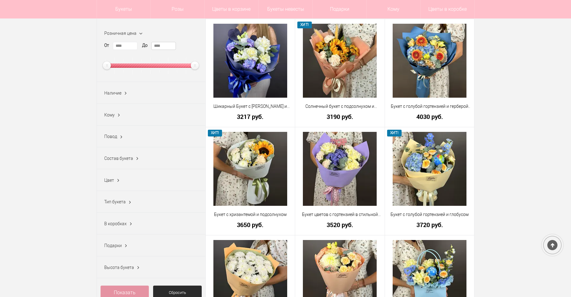
type input "****"
click at [127, 294] on link "Показать" at bounding box center [125, 292] width 49 height 14
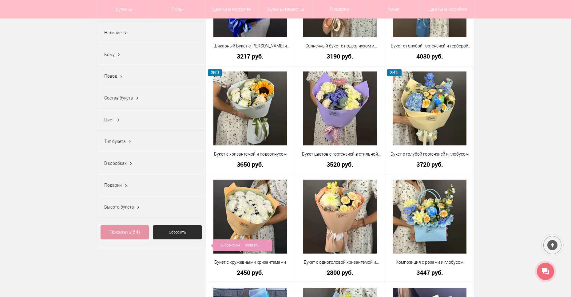
scroll to position [154, 0]
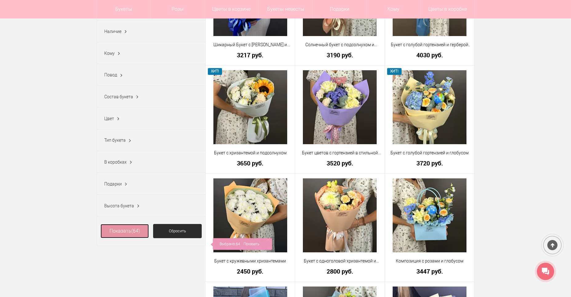
click at [129, 233] on link "Показать (64)" at bounding box center [125, 231] width 49 height 14
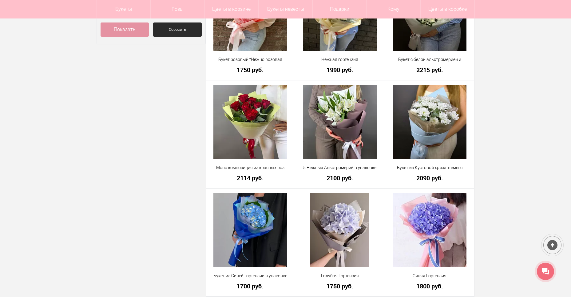
scroll to position [298, 0]
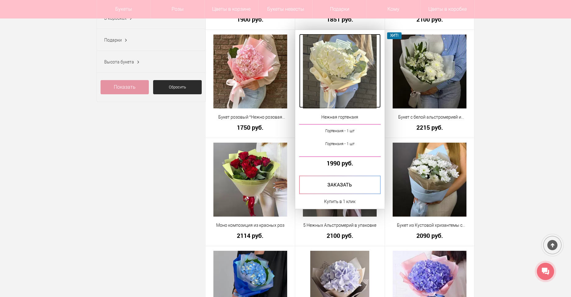
click at [332, 50] on img at bounding box center [340, 71] width 74 height 74
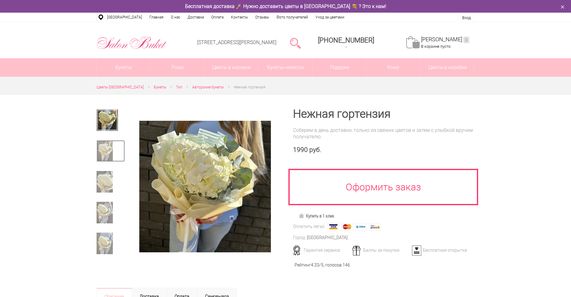
click at [108, 154] on img at bounding box center [105, 151] width 16 height 22
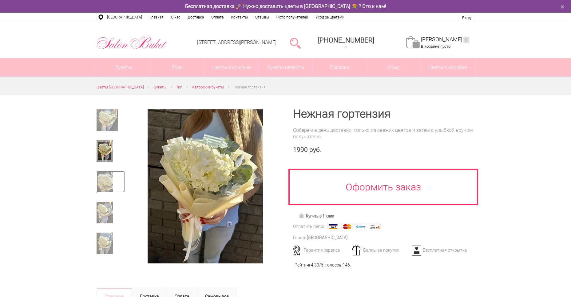
click at [108, 174] on img at bounding box center [105, 182] width 16 height 22
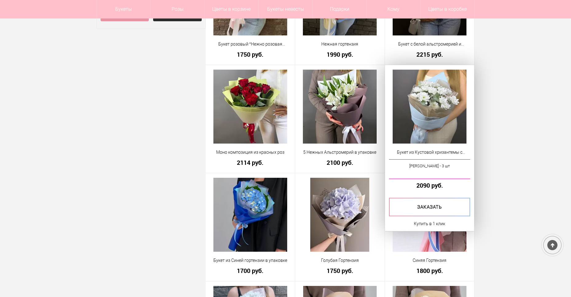
scroll to position [347, 0]
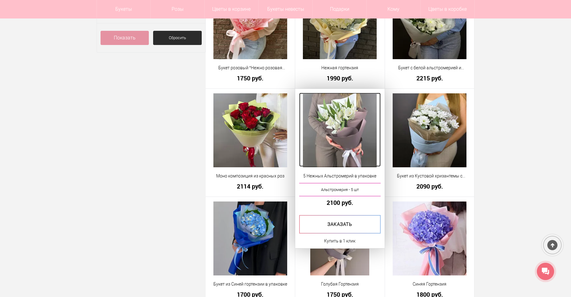
click at [355, 126] on img at bounding box center [340, 130] width 74 height 74
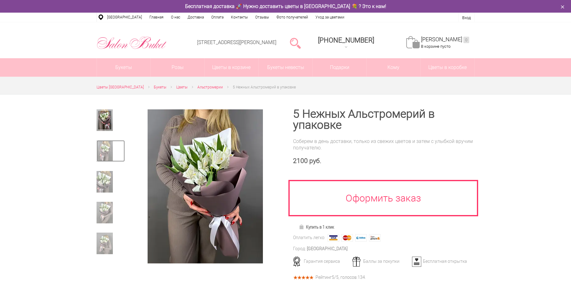
click at [109, 147] on img at bounding box center [105, 151] width 16 height 22
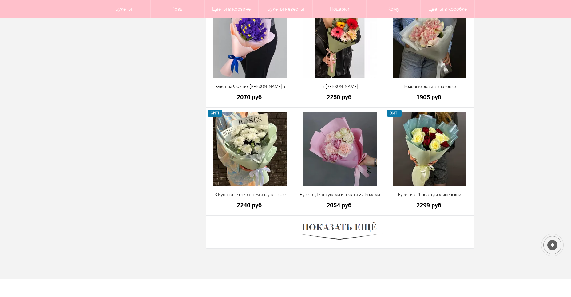
scroll to position [1625, 0]
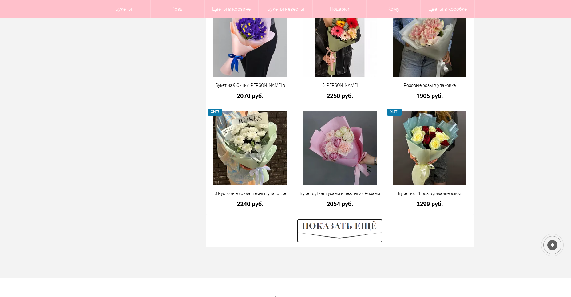
click at [354, 228] on img at bounding box center [340, 230] width 86 height 23
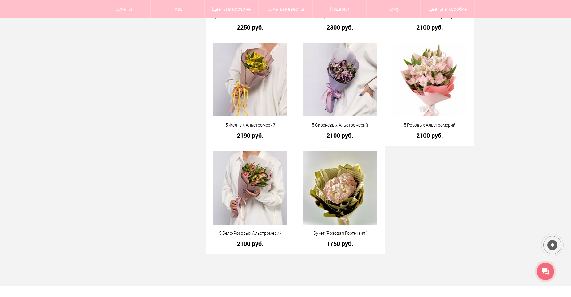
scroll to position [2442, 0]
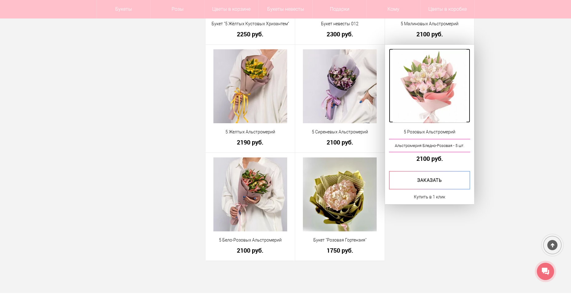
click at [448, 91] on img at bounding box center [430, 86] width 74 height 74
